Goal: Navigation & Orientation: Go to known website

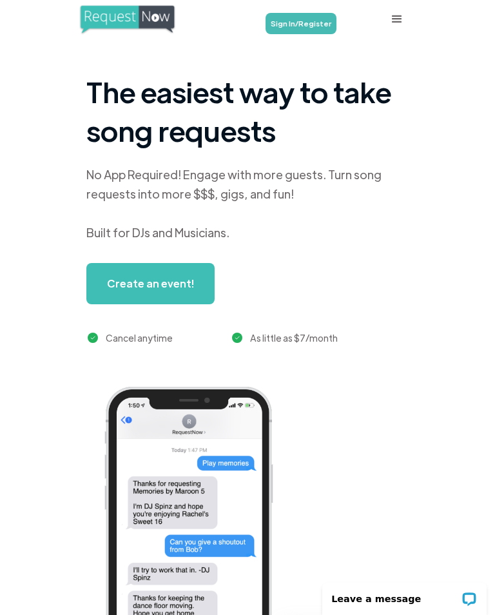
click at [311, 19] on link "Sign In/Register" at bounding box center [301, 23] width 71 height 21
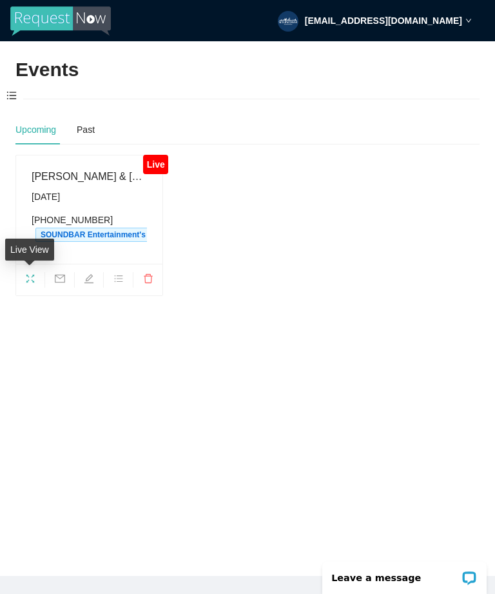
click at [18, 280] on span "fullscreen" at bounding box center [30, 280] width 28 height 14
